Goal: Task Accomplishment & Management: Manage account settings

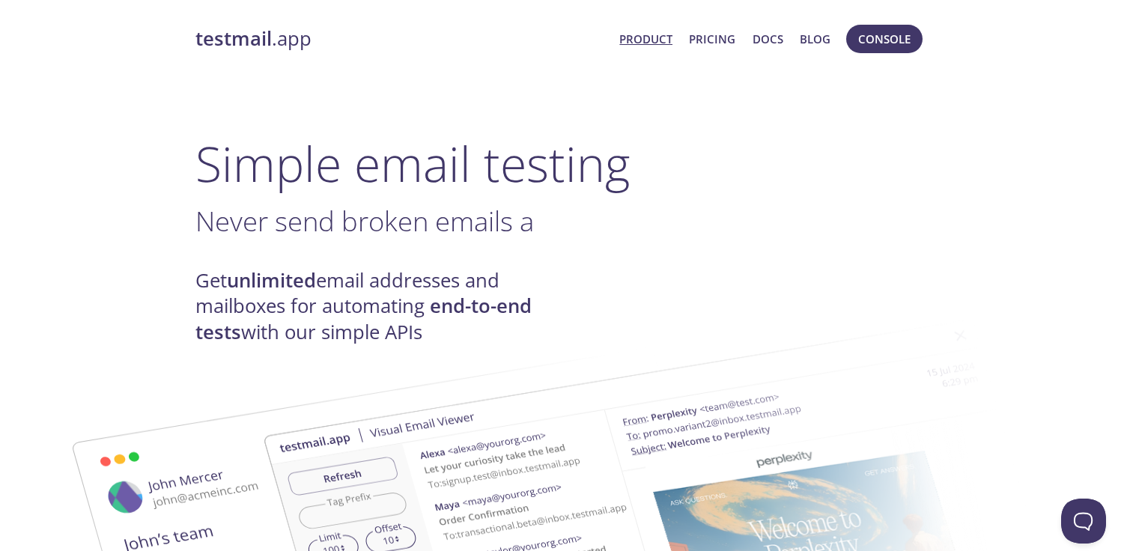
click at [664, 41] on link "Product" at bounding box center [645, 38] width 53 height 19
click at [890, 43] on span "Console" at bounding box center [884, 38] width 52 height 19
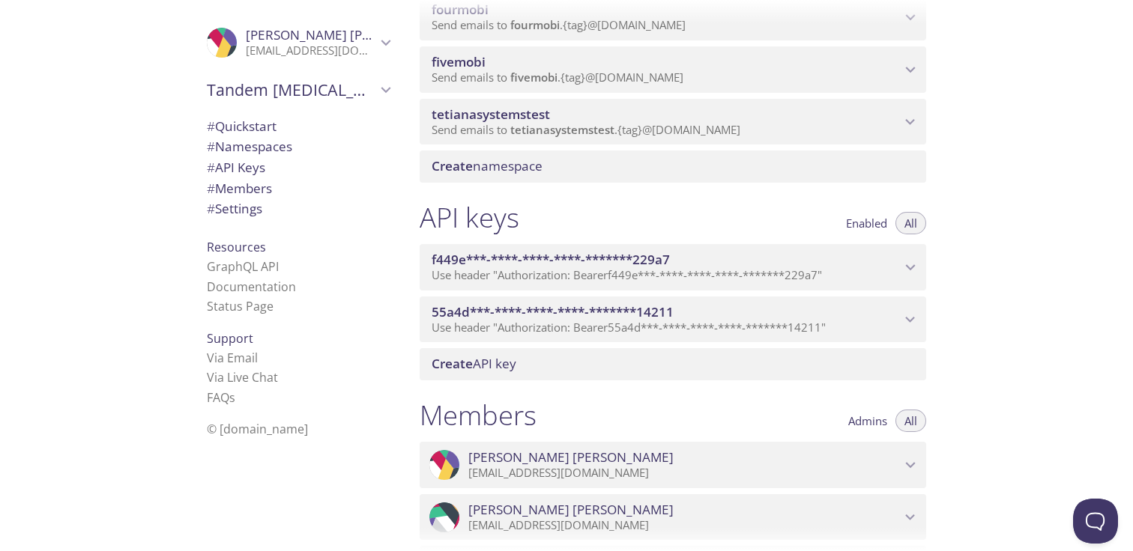
scroll to position [1748, 0]
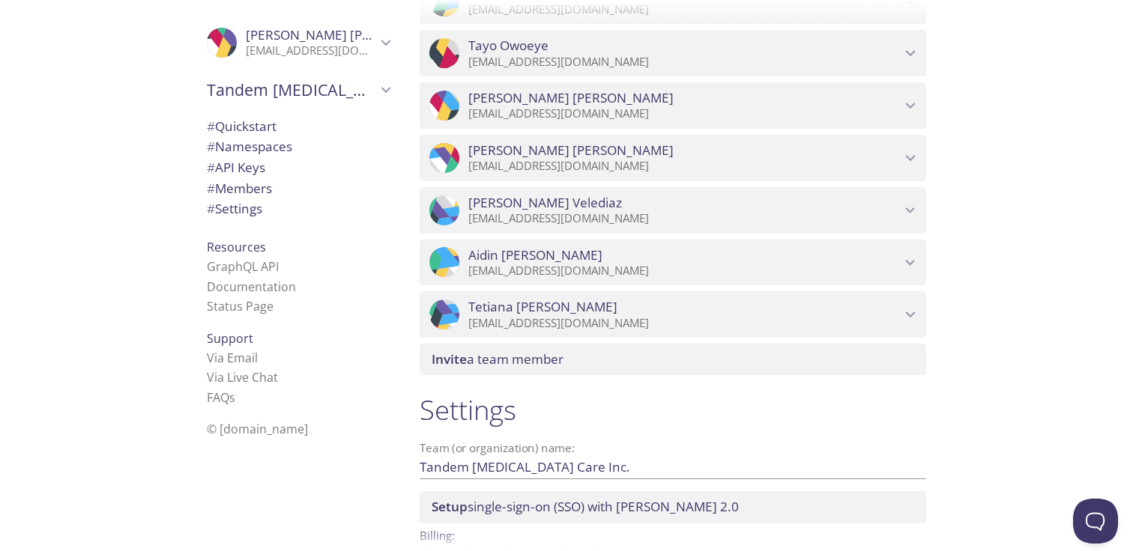
click at [527, 351] on span "Invite a team member" at bounding box center [497, 359] width 132 height 17
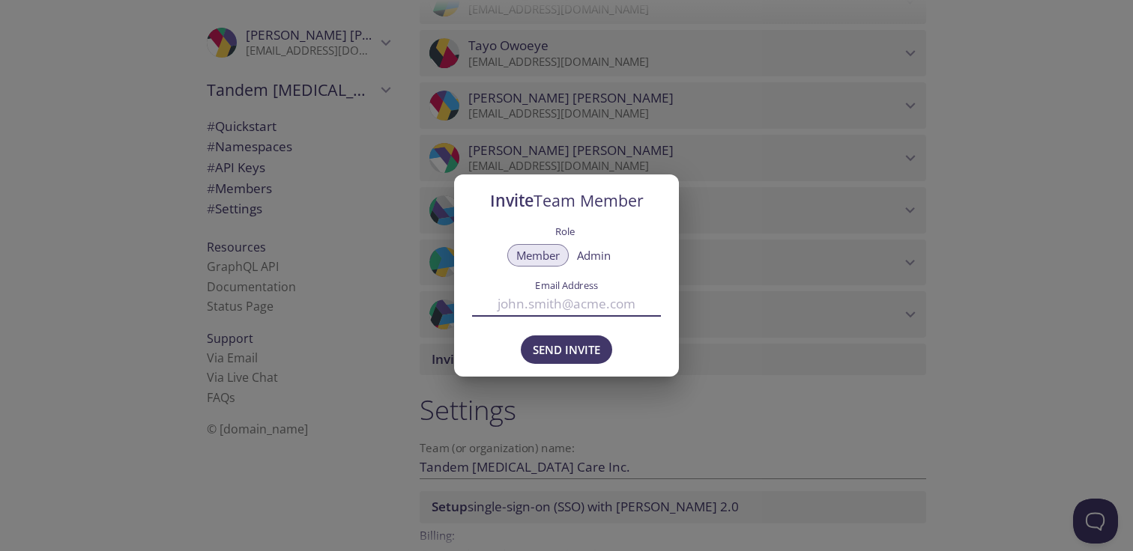
click at [567, 302] on input "Email Address" at bounding box center [566, 303] width 189 height 25
type input "[EMAIL_ADDRESS][DOMAIN_NAME]"
click at [560, 342] on span "Send Invite" at bounding box center [566, 349] width 67 height 19
